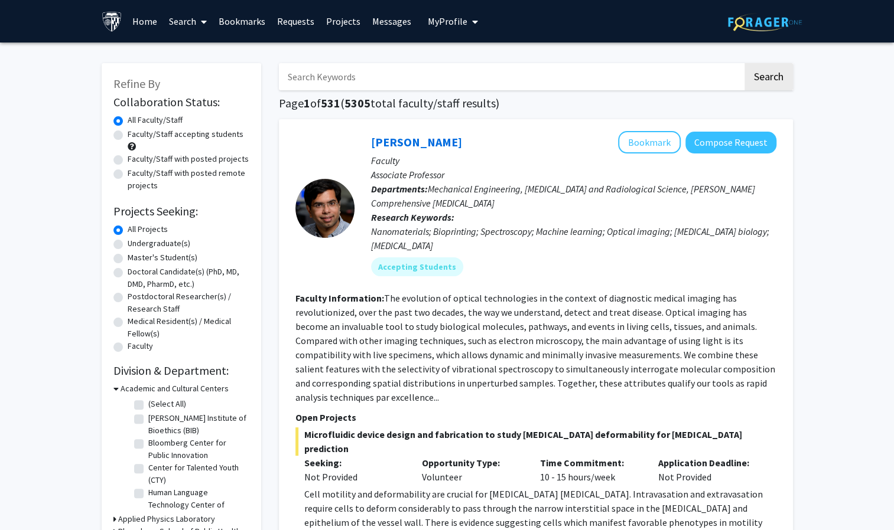
click at [128, 135] on label "Faculty/Staff accepting students" at bounding box center [186, 134] width 116 height 12
click at [128, 135] on input "Faculty/Staff accepting students" at bounding box center [132, 132] width 8 height 8
radio input "true"
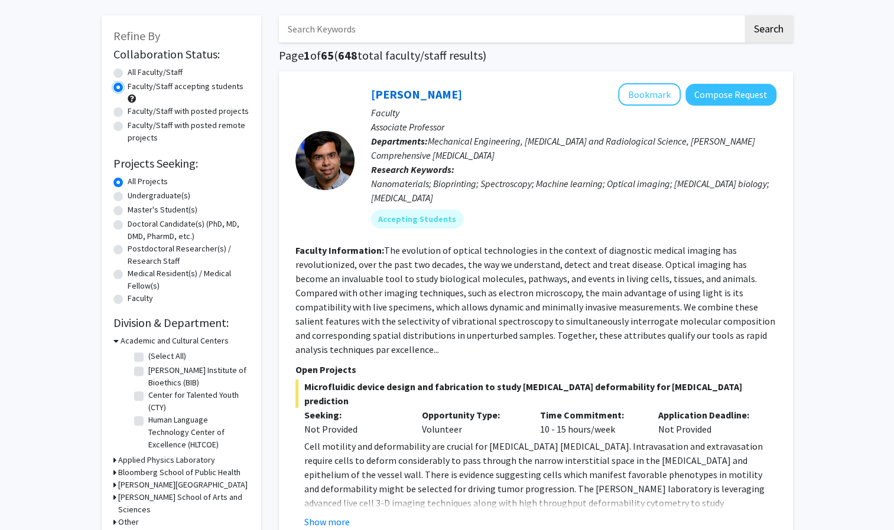
scroll to position [48, 0]
click at [144, 195] on label "Undergraduate(s)" at bounding box center [159, 195] width 63 height 12
click at [135, 195] on input "Undergraduate(s)" at bounding box center [132, 193] width 8 height 8
radio input "true"
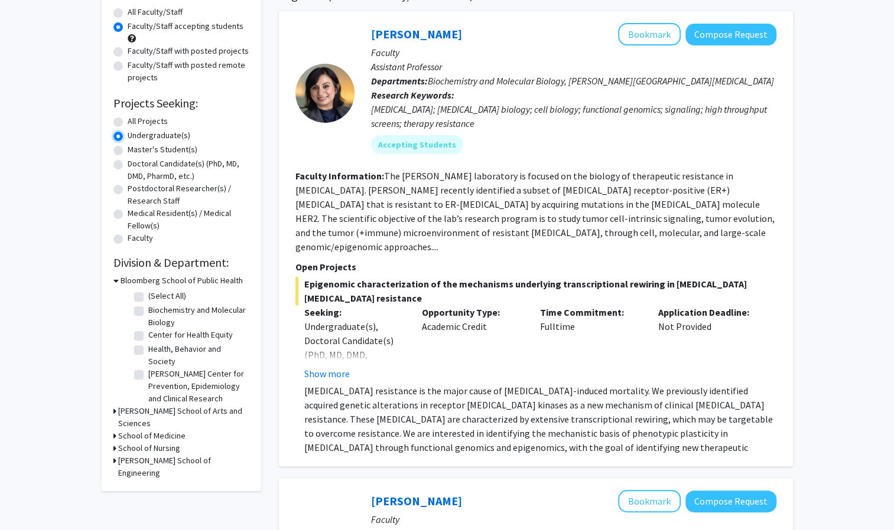
scroll to position [107, 0]
click at [131, 122] on label "All Projects" at bounding box center [148, 122] width 40 height 12
click at [131, 122] on input "All Projects" at bounding box center [132, 120] width 8 height 8
radio input "true"
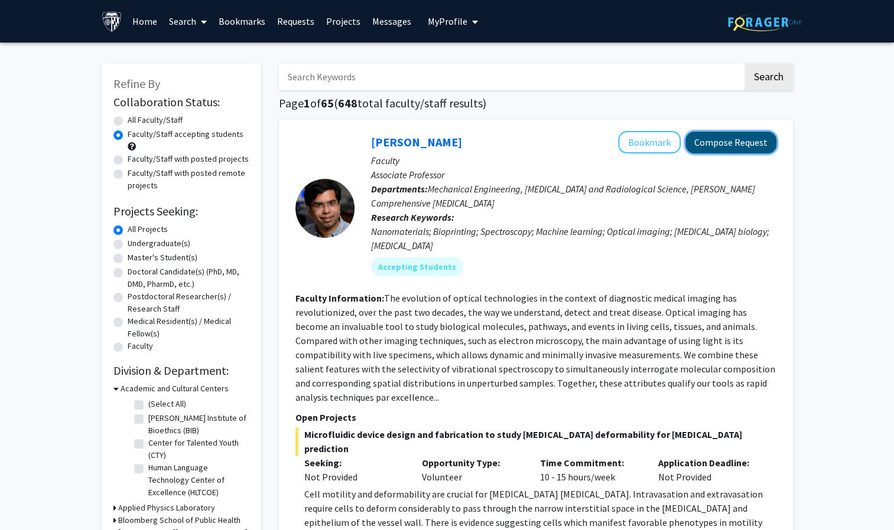
click at [732, 149] on button "Compose Request" at bounding box center [730, 143] width 91 height 22
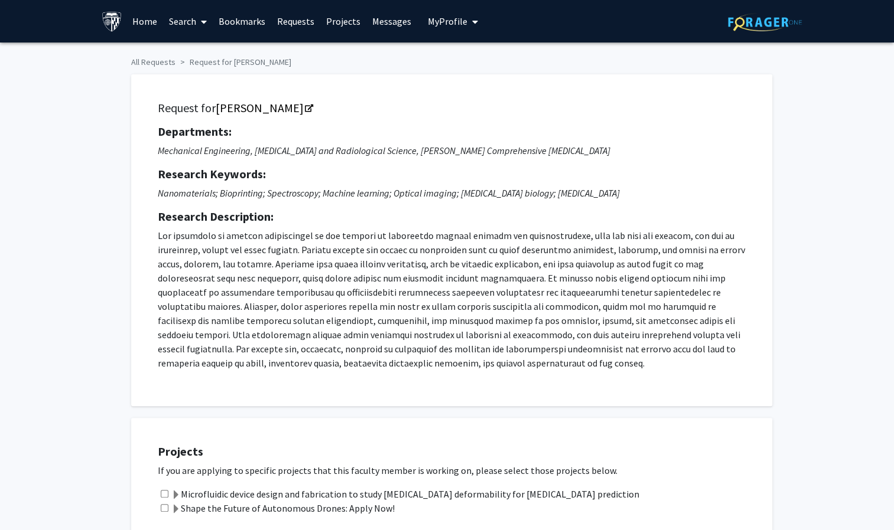
click at [429, 31] on button "My Profile" at bounding box center [452, 21] width 57 height 43
click at [479, 54] on span "[PERSON_NAME]" at bounding box center [500, 54] width 71 height 13
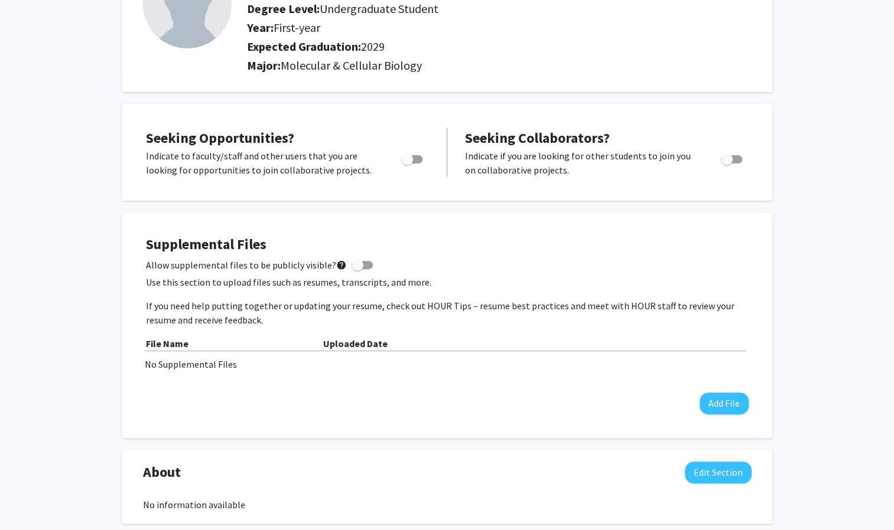
scroll to position [119, 0]
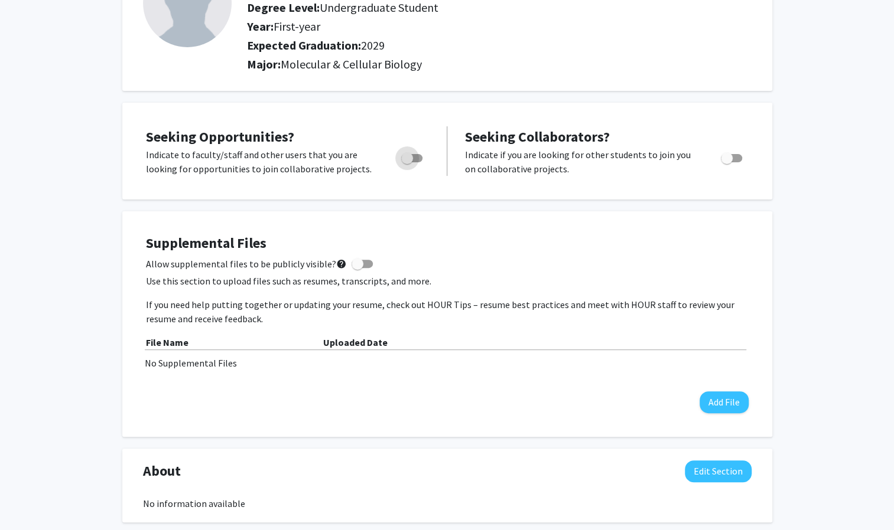
click at [405, 154] on span "Toggle" at bounding box center [407, 158] width 12 height 12
click at [406, 162] on input "Are you actively seeking opportunities?" at bounding box center [406, 162] width 1 height 1
checkbox input "true"
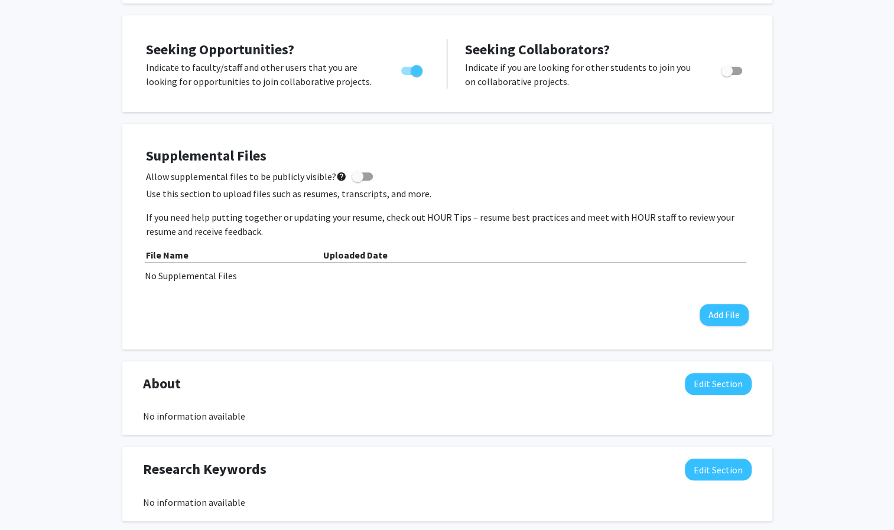
scroll to position [0, 0]
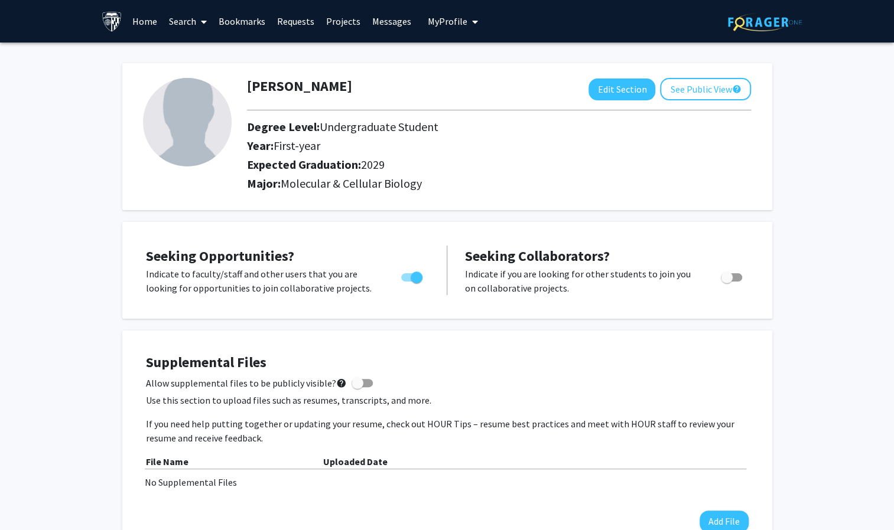
click at [194, 111] on img at bounding box center [187, 122] width 89 height 89
click at [693, 85] on button "See Public View help" at bounding box center [705, 89] width 91 height 22
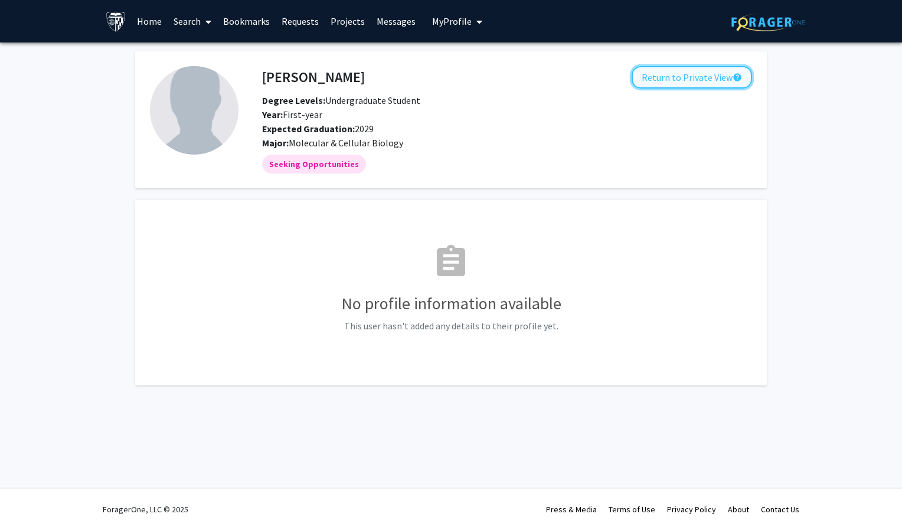
click at [672, 83] on button "Return to Private View help" at bounding box center [692, 77] width 120 height 22
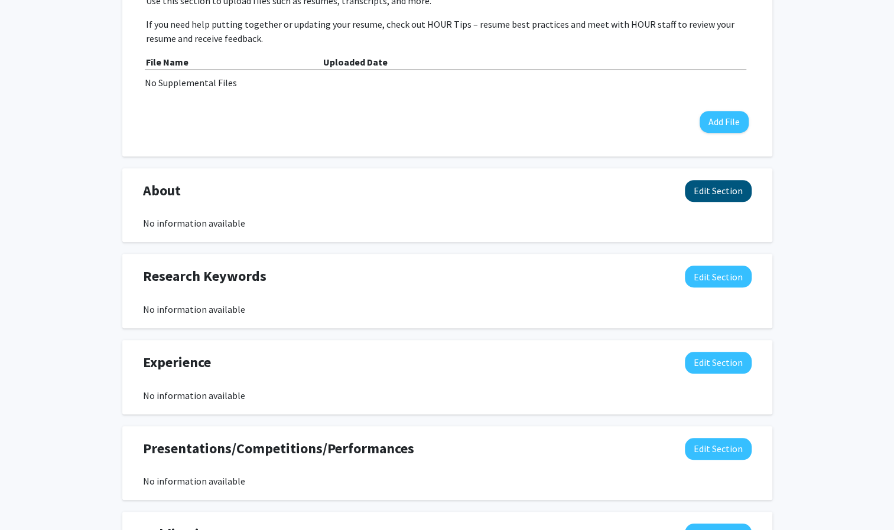
scroll to position [555, 0]
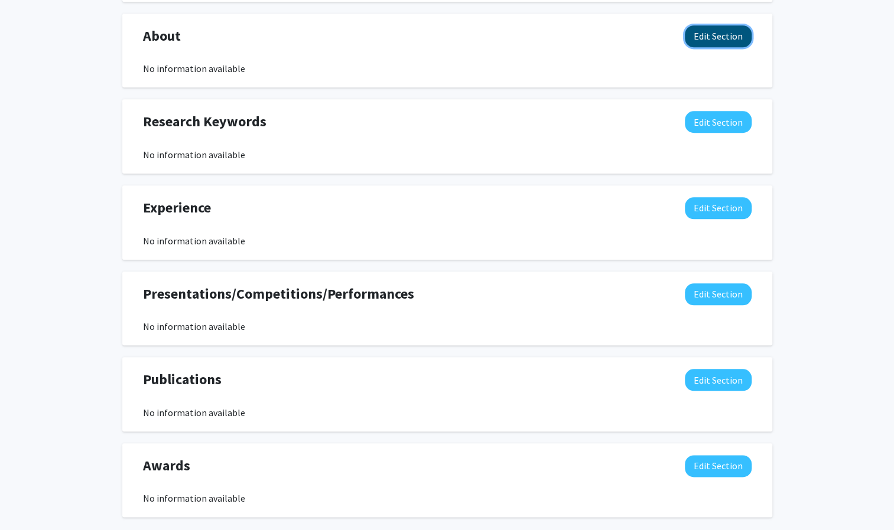
click at [724, 34] on button "Edit Section" at bounding box center [718, 36] width 67 height 22
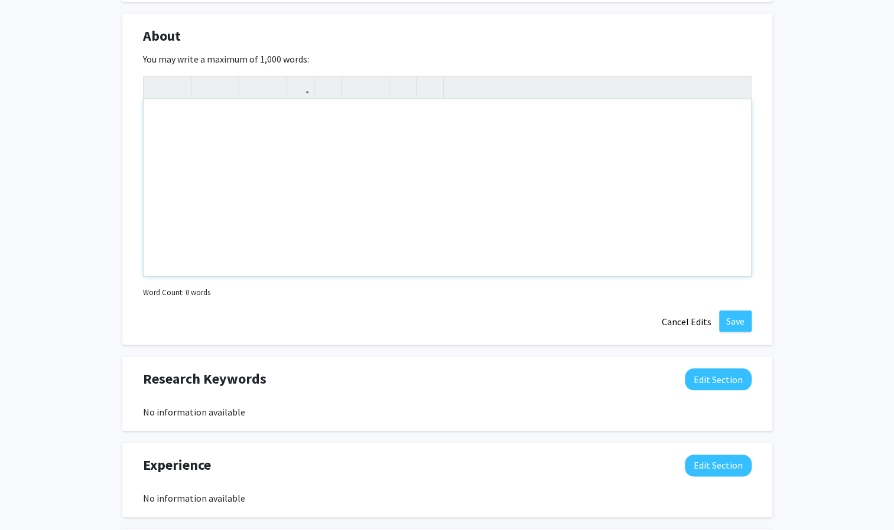
click at [377, 155] on div "Note to users with screen readers: Please deactivate our accessibility plugin f…" at bounding box center [447, 187] width 607 height 177
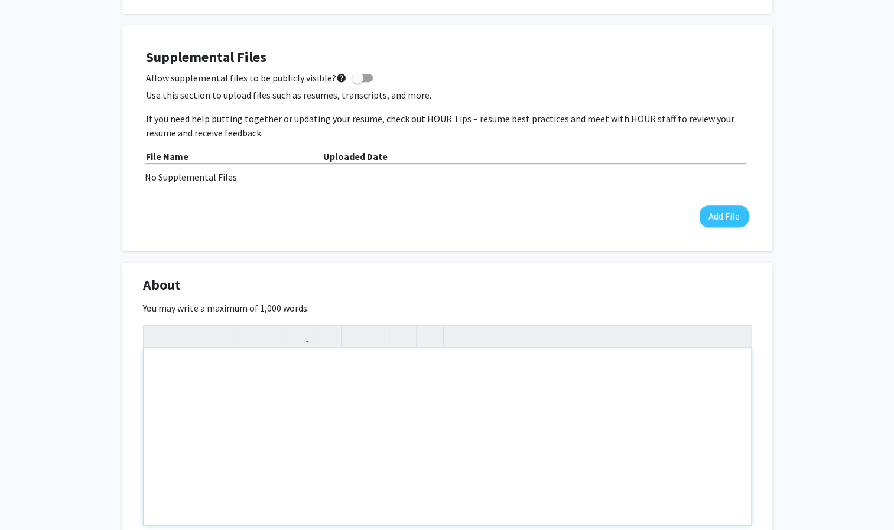
scroll to position [353, 0]
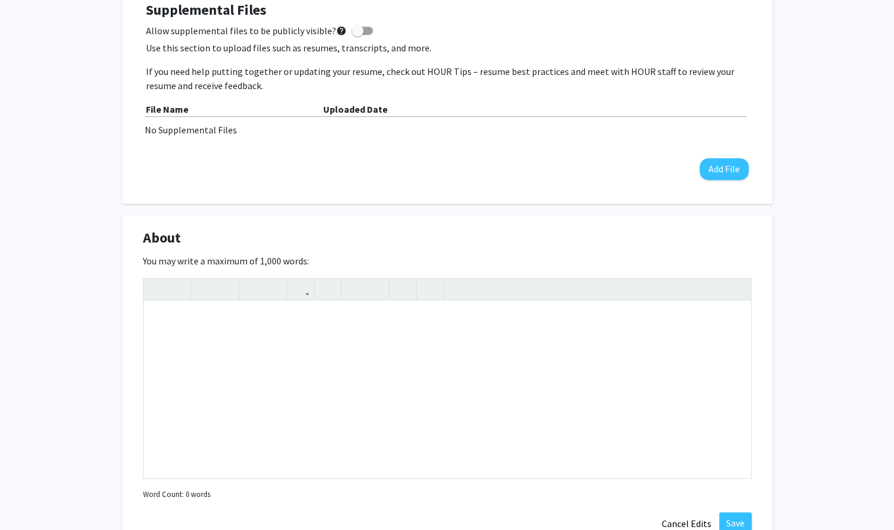
click at [827, 253] on div "[PERSON_NAME] Edit Section See Public View help Degree Level: Undergraduate Stu…" at bounding box center [447, 352] width 894 height 1325
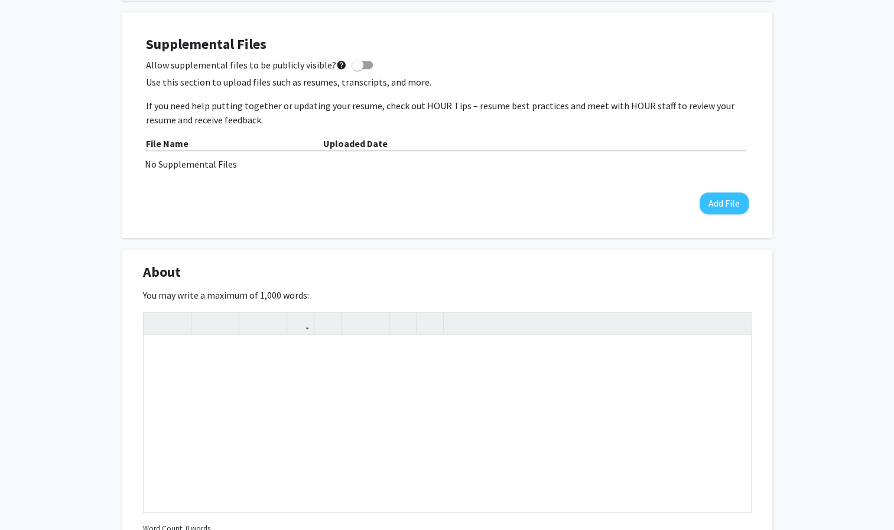
scroll to position [0, 0]
